Goal: Task Accomplishment & Management: Use online tool/utility

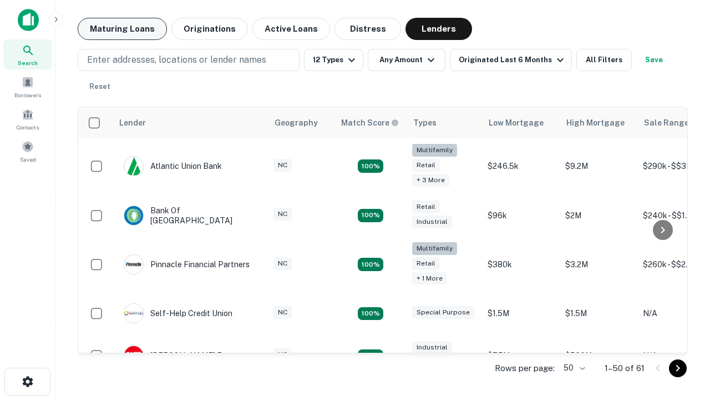
click at [122, 29] on button "Maturing Loans" at bounding box center [122, 29] width 89 height 22
